Goal: Communication & Community: Answer question/provide support

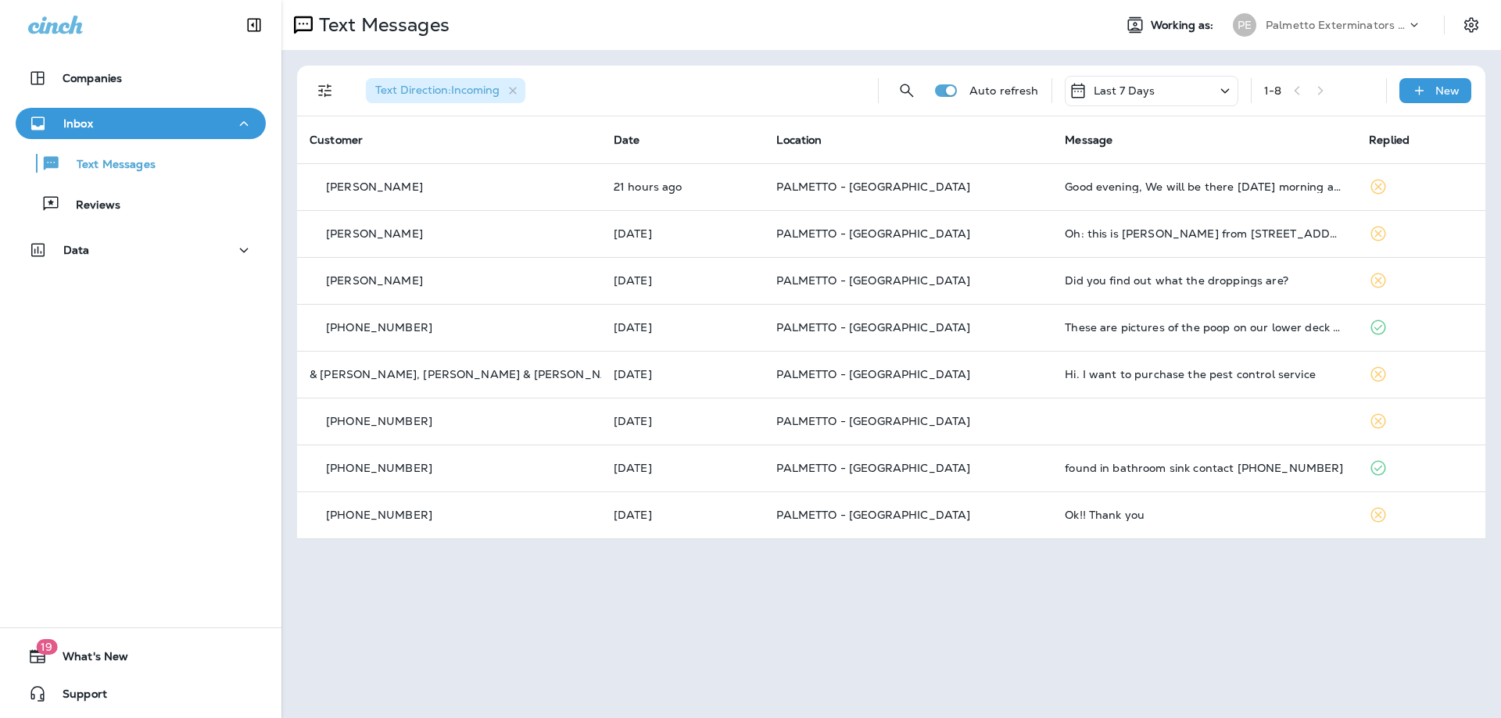
click at [1133, 90] on p "Last 7 Days" at bounding box center [1125, 90] width 62 height 13
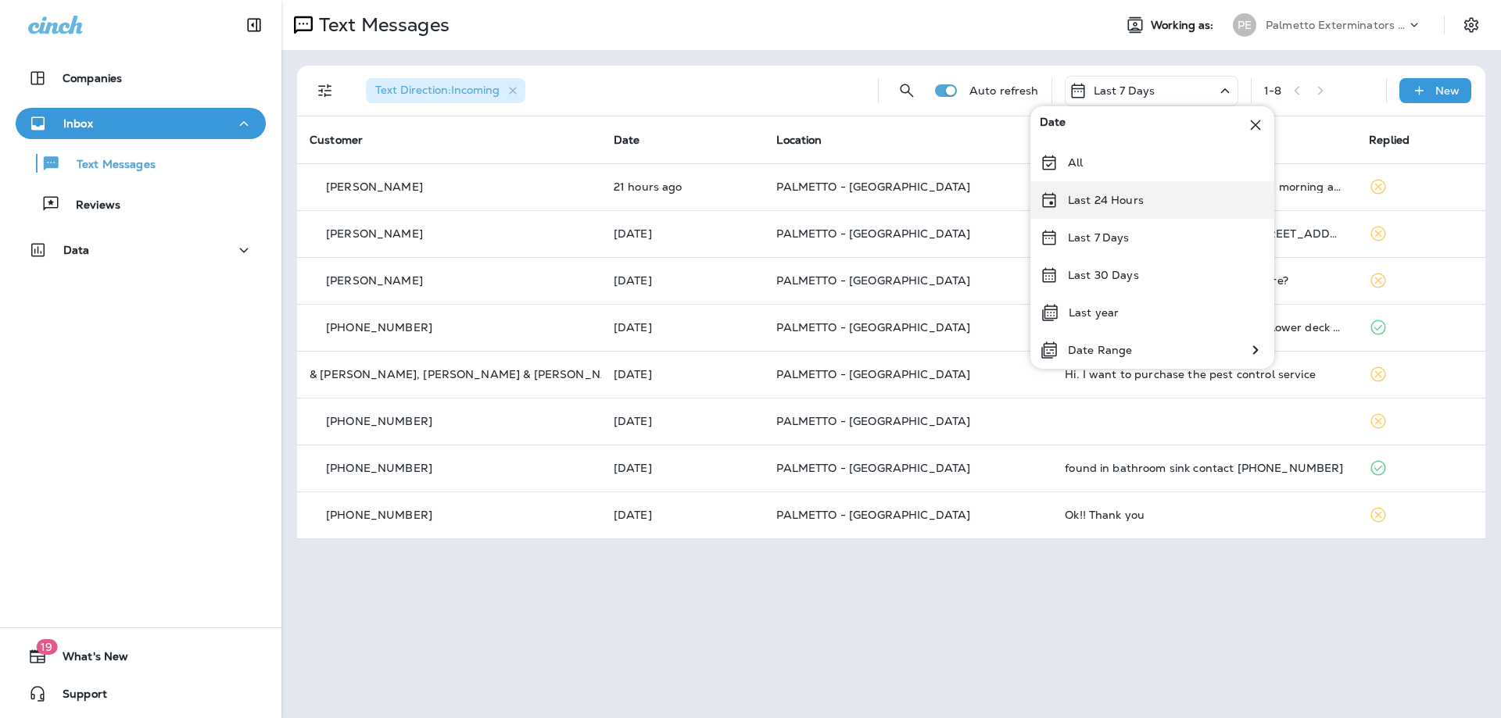
click at [1138, 185] on div "Last 24 Hours" at bounding box center [1152, 200] width 244 height 38
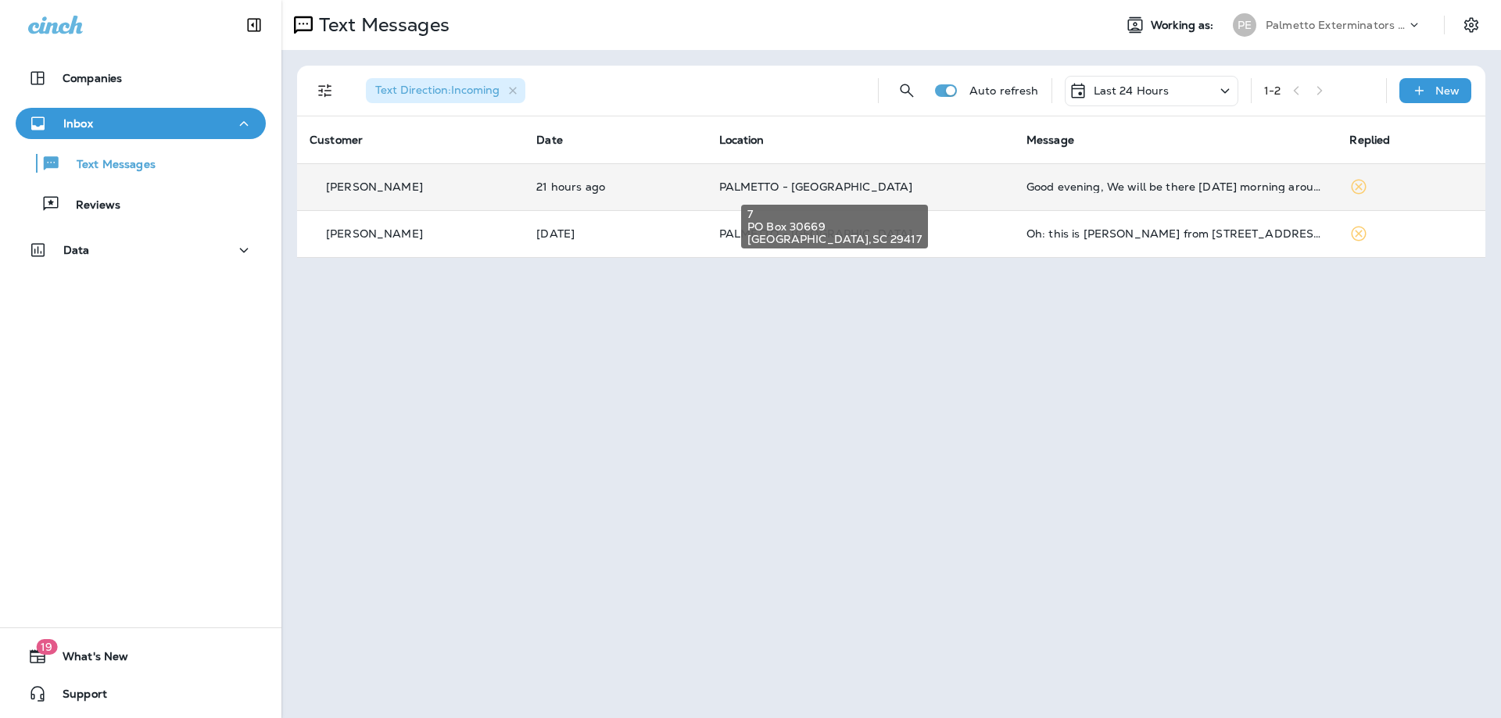
click at [735, 185] on span "PALMETTO - [GEOGRAPHIC_DATA]" at bounding box center [816, 187] width 194 height 14
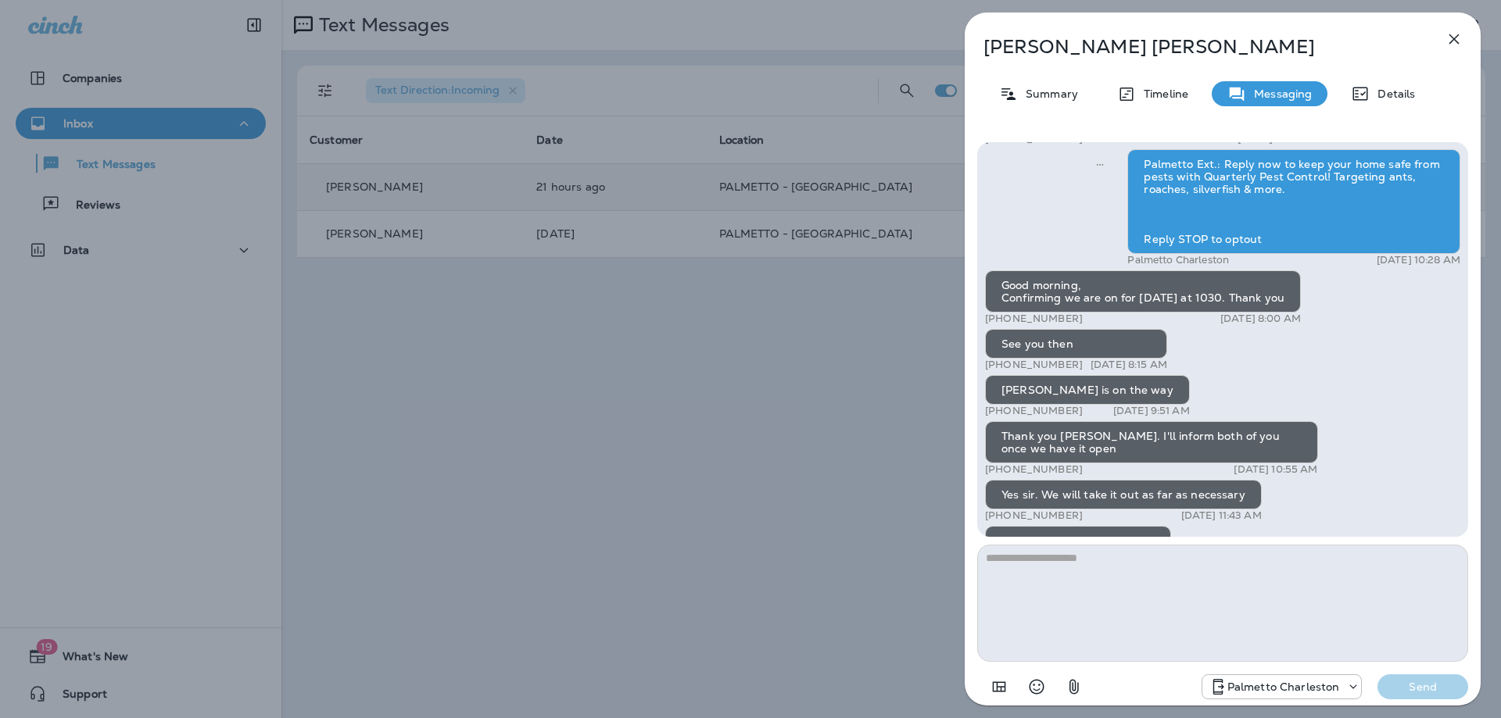
scroll to position [-156, 0]
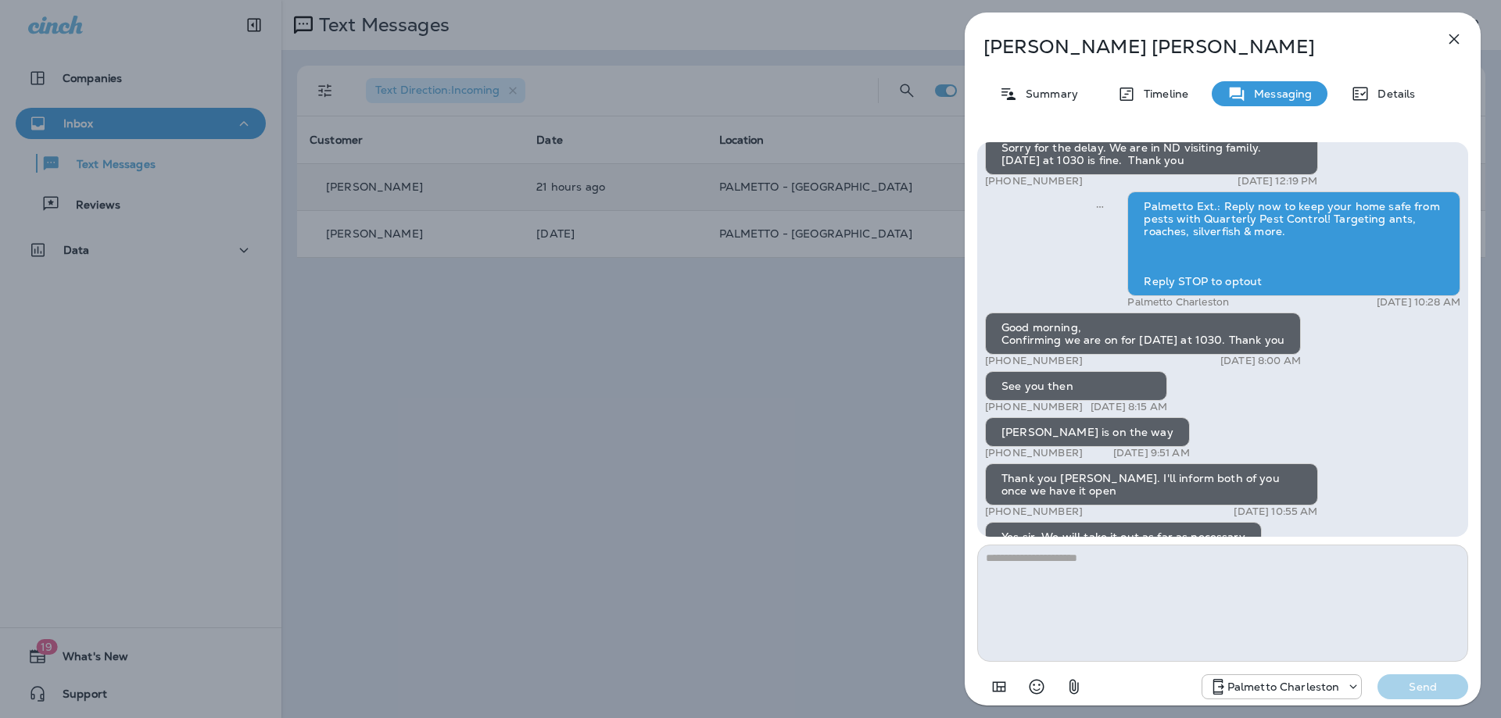
click at [747, 171] on div "[PERSON_NAME] Summary Timeline Messaging Details Palmetto Ext.: Keep bugs like …" at bounding box center [750, 359] width 1501 height 718
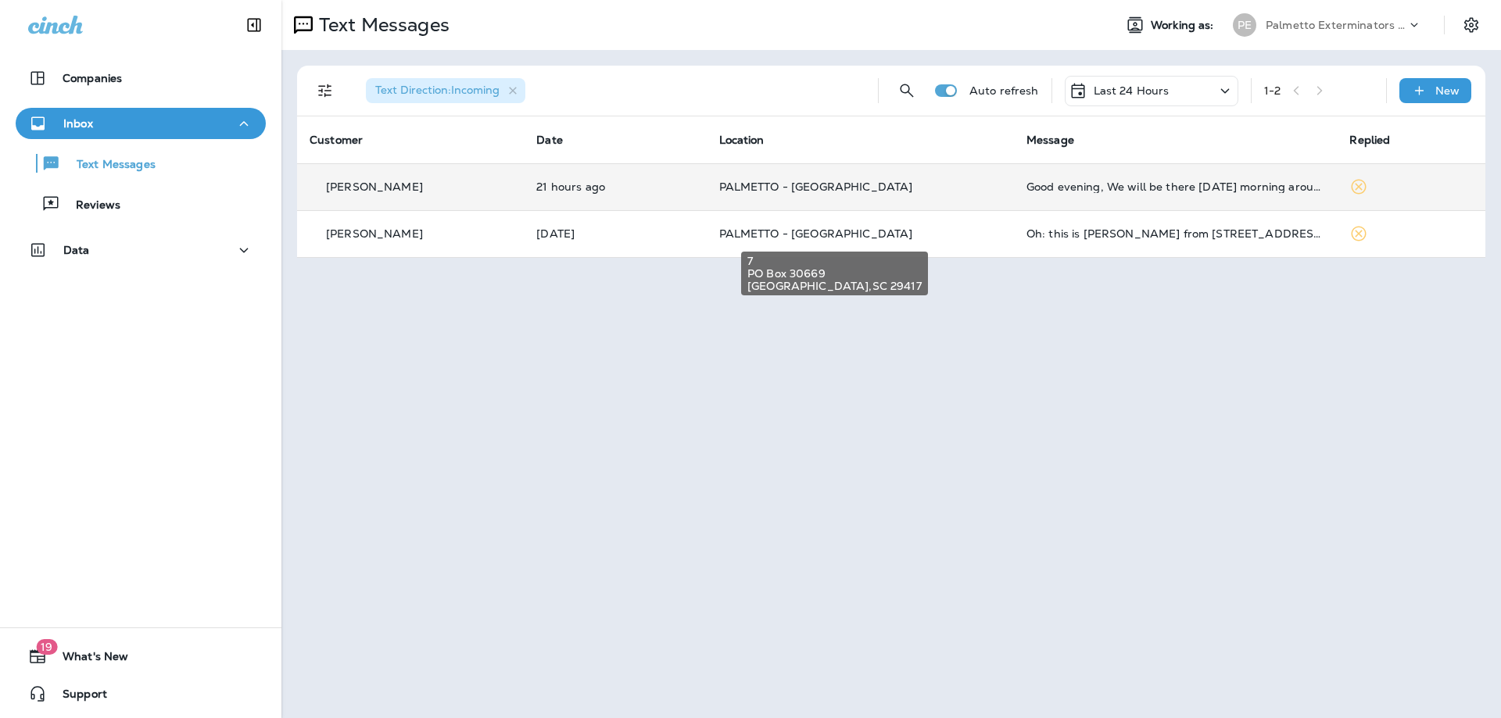
click at [745, 238] on span "PALMETTO - [GEOGRAPHIC_DATA]" at bounding box center [816, 234] width 194 height 14
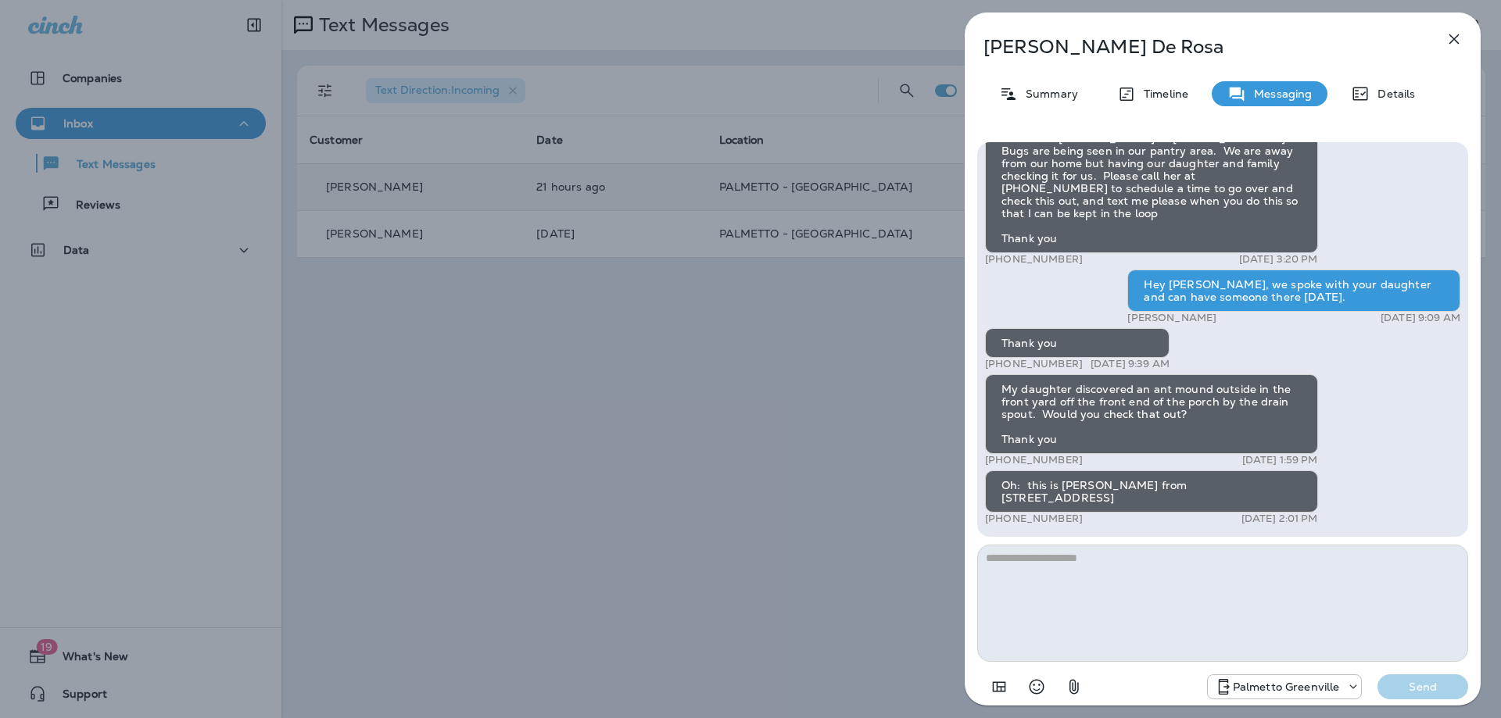
drag, startPoint x: 464, startPoint y: 271, endPoint x: 603, endPoint y: 256, distance: 140.7
click at [464, 271] on div "[PERSON_NAME] Summary Timeline Messaging Details Hi [PERSON_NAME]. I just signe…" at bounding box center [750, 359] width 1501 height 718
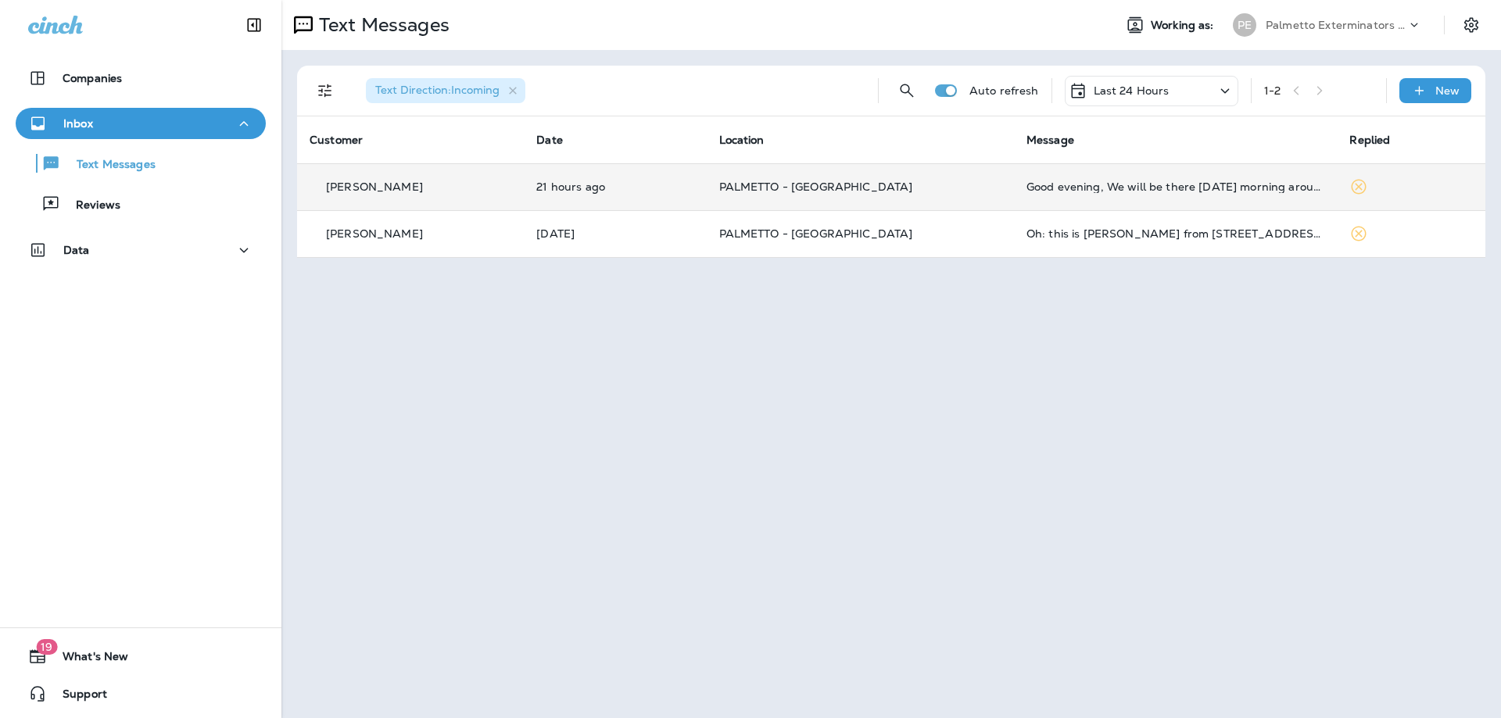
click at [1123, 98] on div "Last 24 Hours" at bounding box center [1119, 90] width 101 height 19
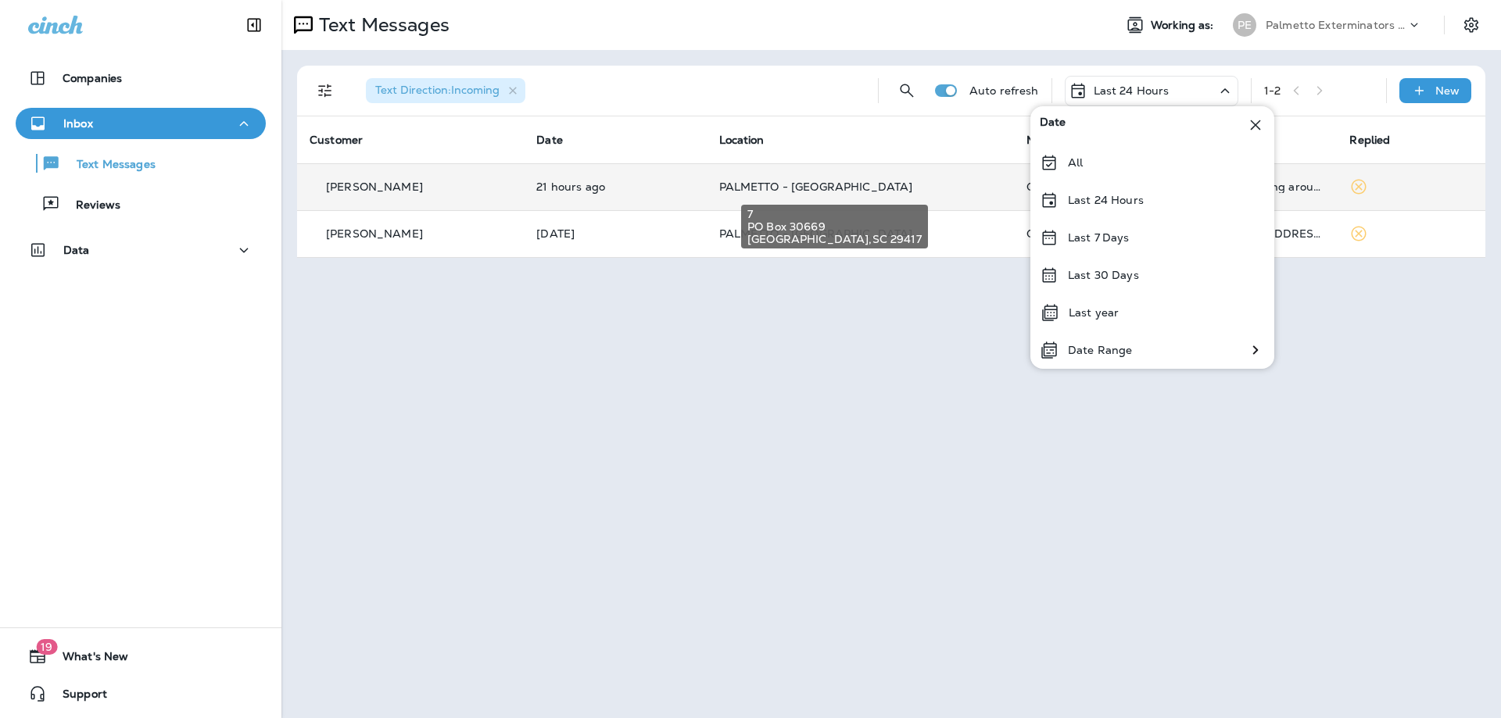
click at [757, 184] on span "PALMETTO - [GEOGRAPHIC_DATA]" at bounding box center [816, 187] width 194 height 14
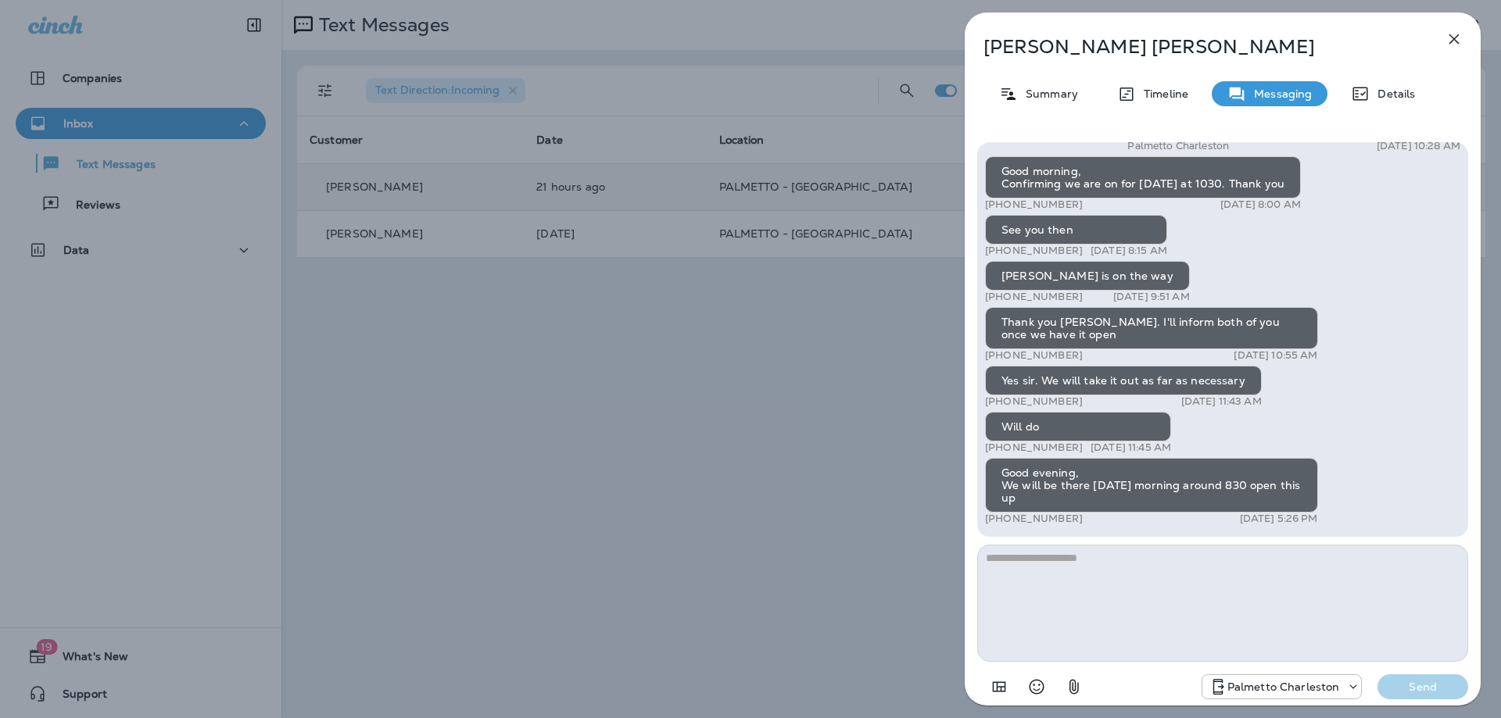
click at [763, 274] on div "[PERSON_NAME] Summary Timeline Messaging Details Palmetto Ext.: Keep bugs like …" at bounding box center [750, 359] width 1501 height 718
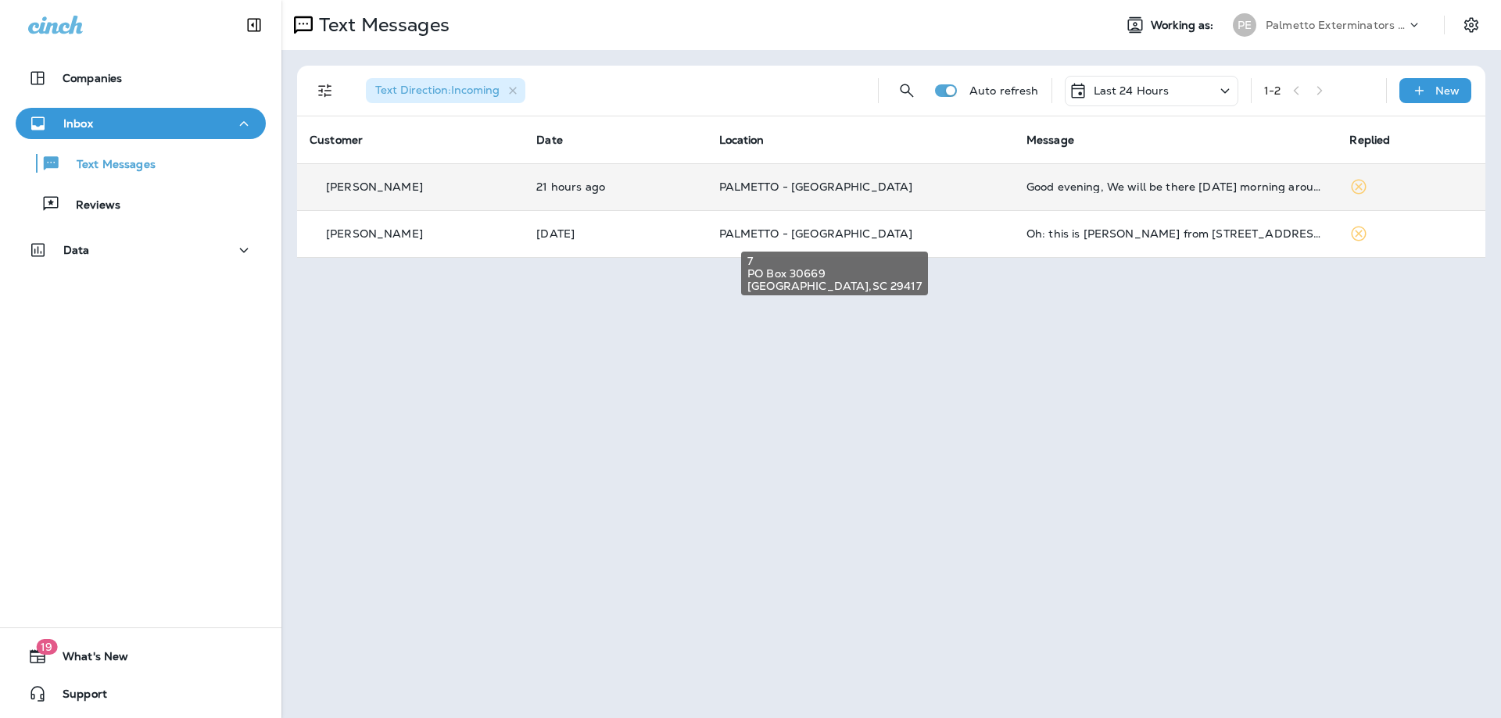
click at [796, 232] on span "PALMETTO - [GEOGRAPHIC_DATA]" at bounding box center [816, 234] width 194 height 14
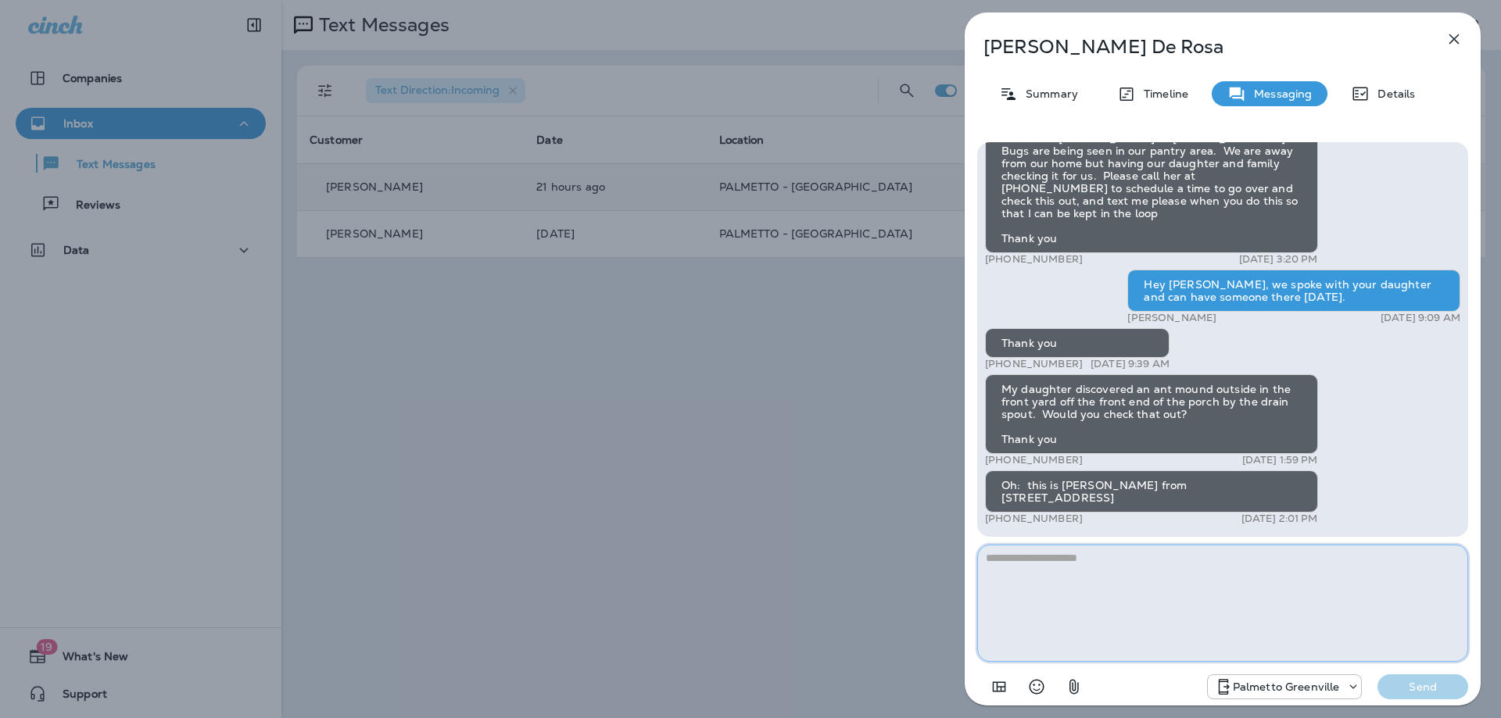
click at [1090, 586] on textarea at bounding box center [1222, 603] width 491 height 117
click at [1061, 586] on textarea at bounding box center [1222, 603] width 491 height 117
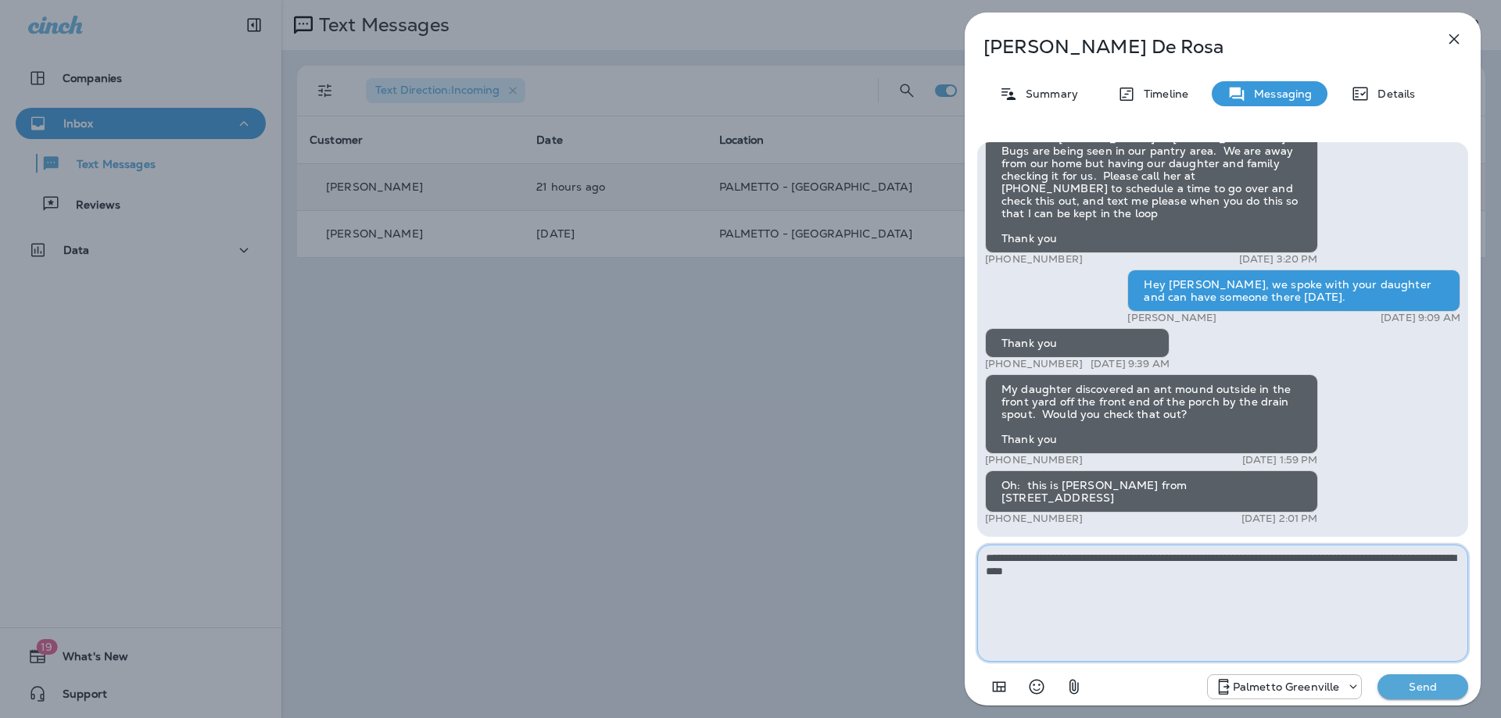
type textarea "**********"
click at [1409, 689] on p "Send" at bounding box center [1423, 687] width 66 height 14
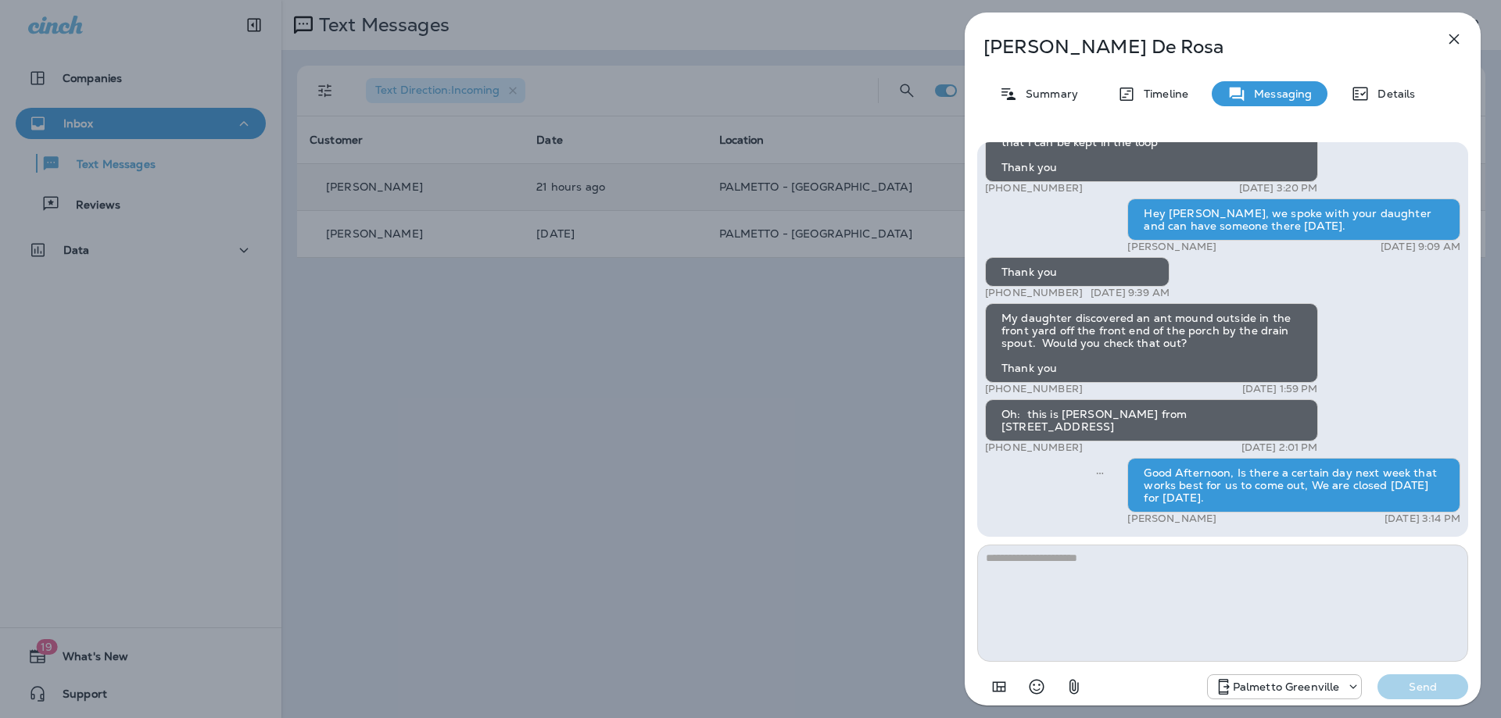
click at [806, 401] on div "[PERSON_NAME] Summary Timeline Messaging Details Hi [PERSON_NAME]. I just signe…" at bounding box center [750, 359] width 1501 height 718
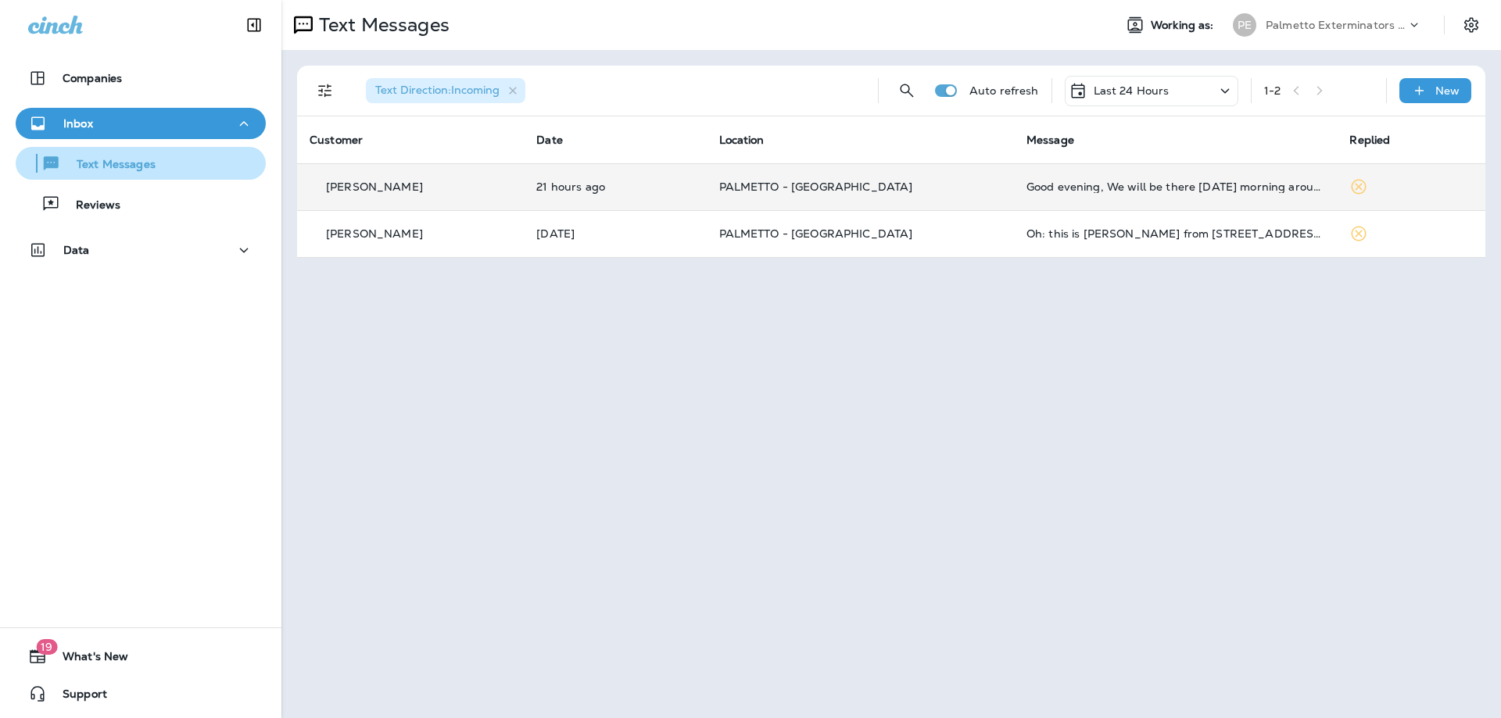
click at [116, 159] on p "Text Messages" at bounding box center [108, 165] width 95 height 15
